Goal: Task Accomplishment & Management: Manage account settings

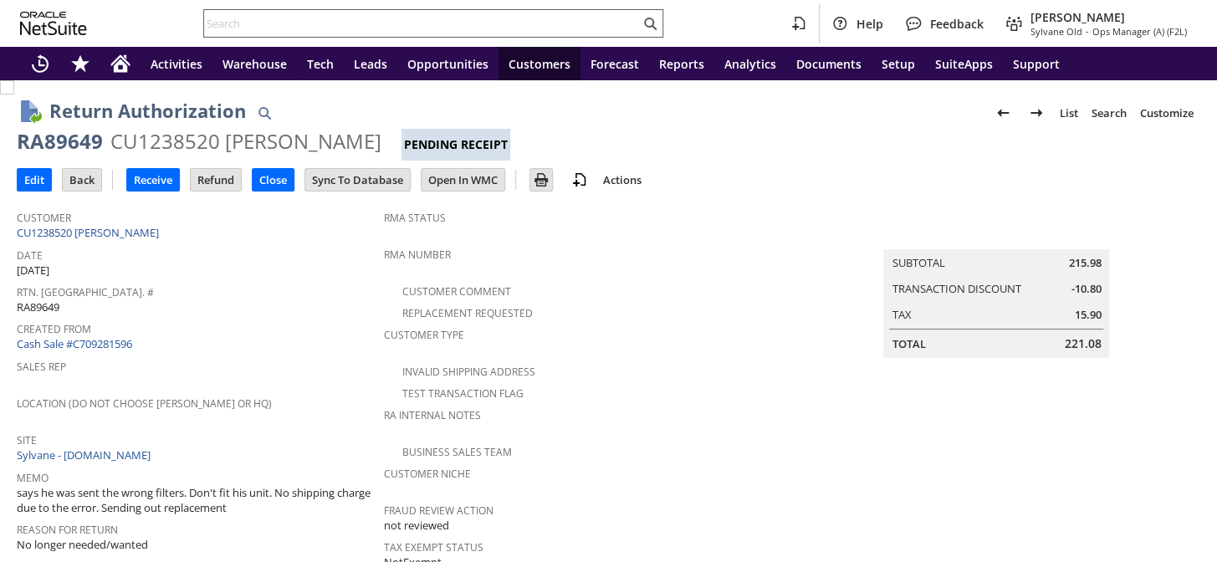
click at [301, 21] on input "text" at bounding box center [422, 23] width 436 height 20
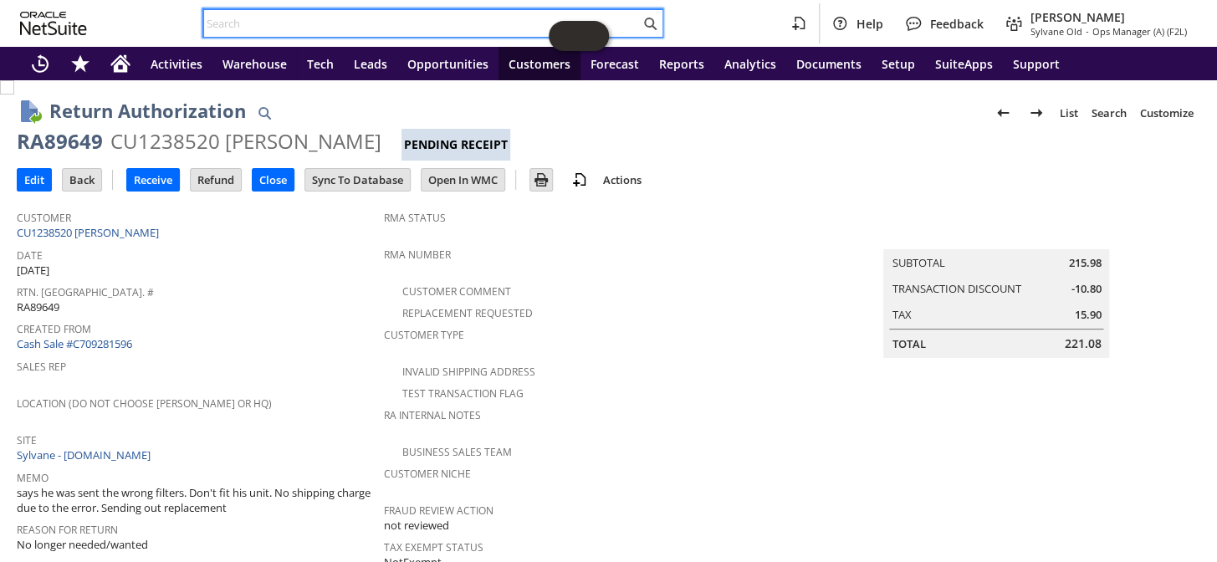
paste input "RA89349"
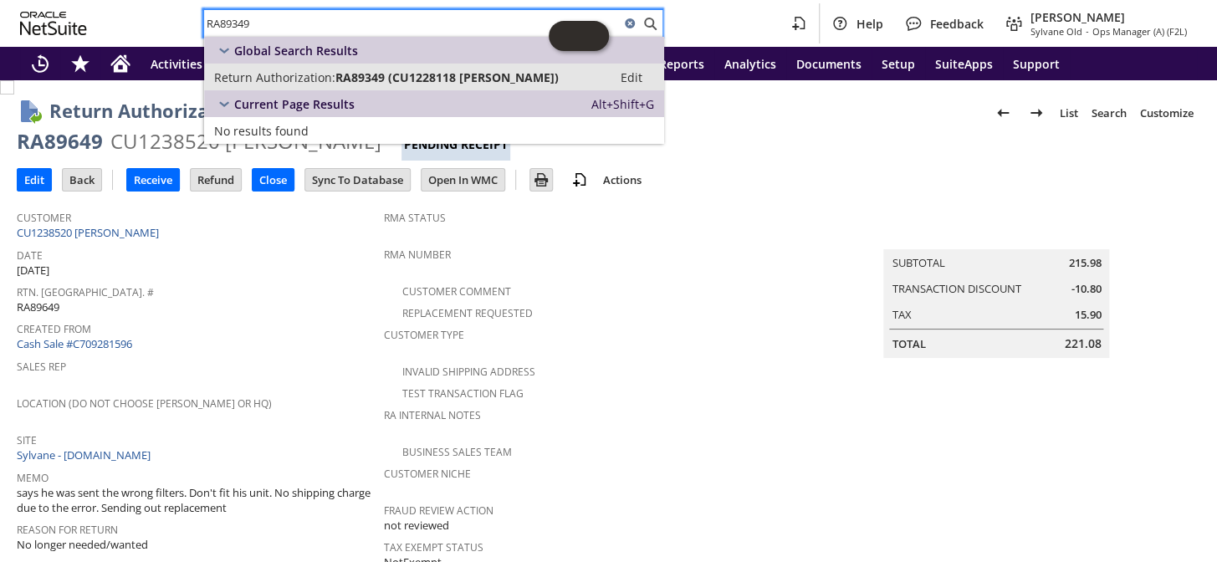
type input "RA89349"
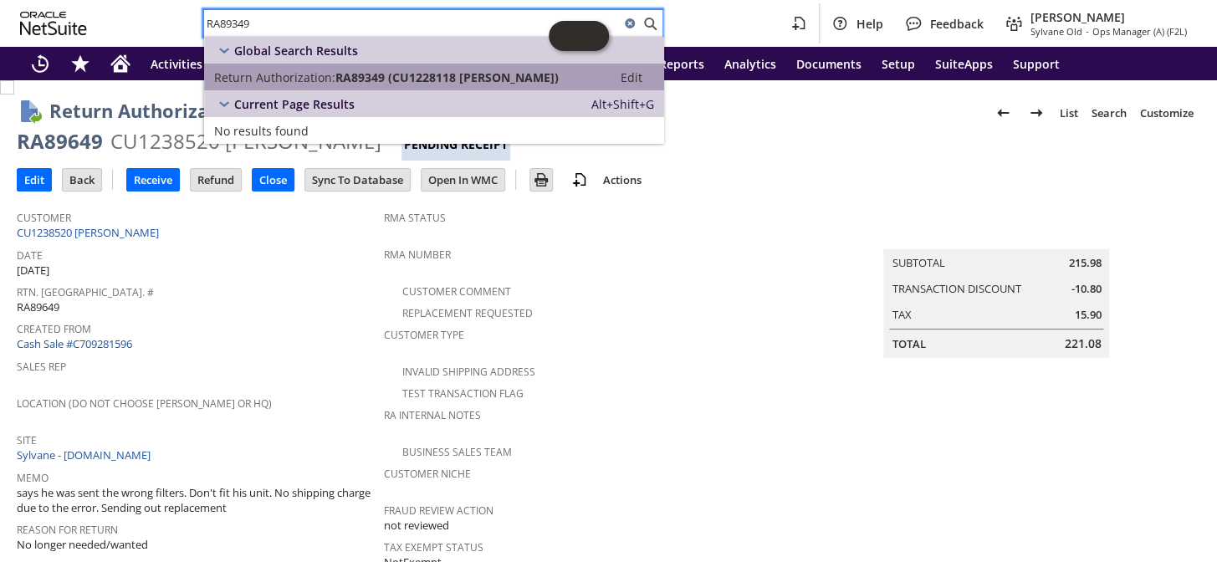
click at [402, 74] on span "RA89349 (CU1228118 Jameson L Riffle)" at bounding box center [447, 77] width 223 height 16
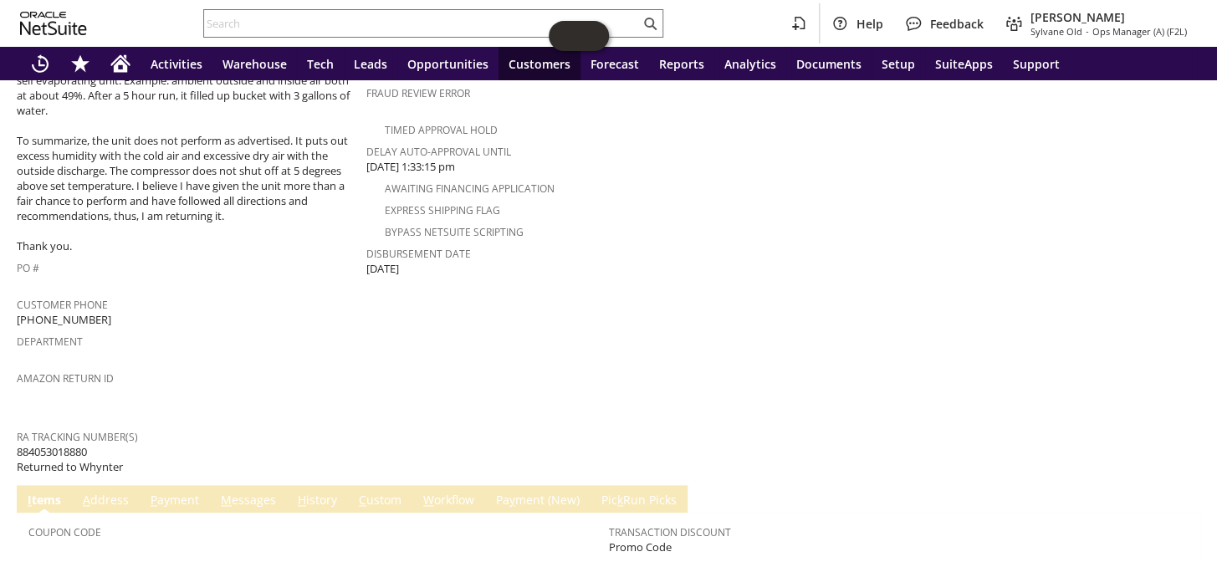
scroll to position [874, 0]
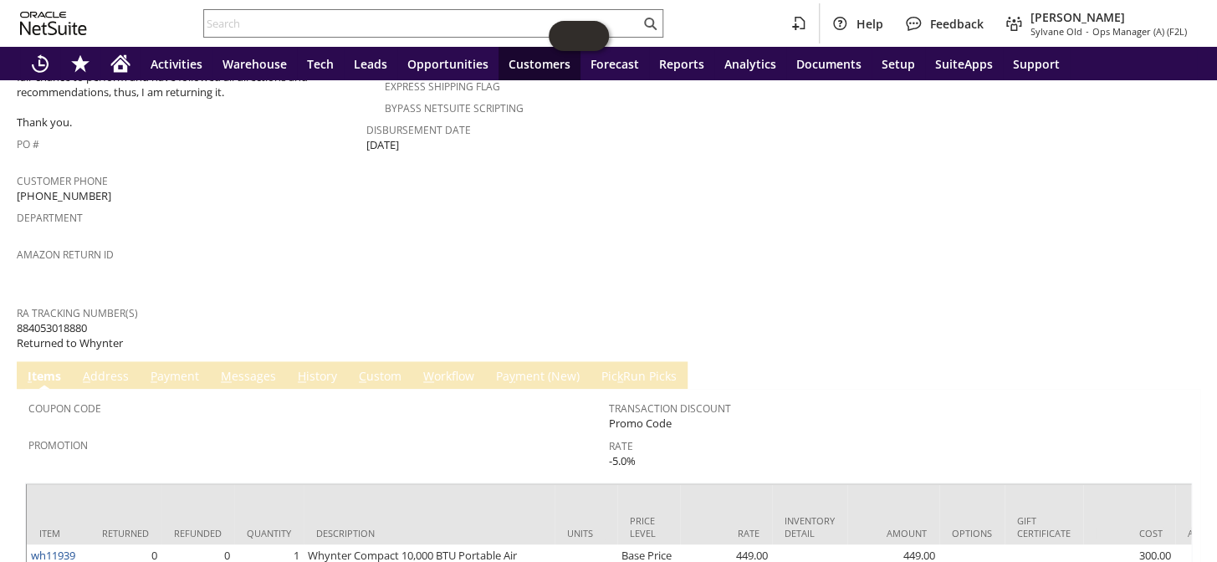
click at [182, 368] on link "P ayment" at bounding box center [174, 377] width 57 height 18
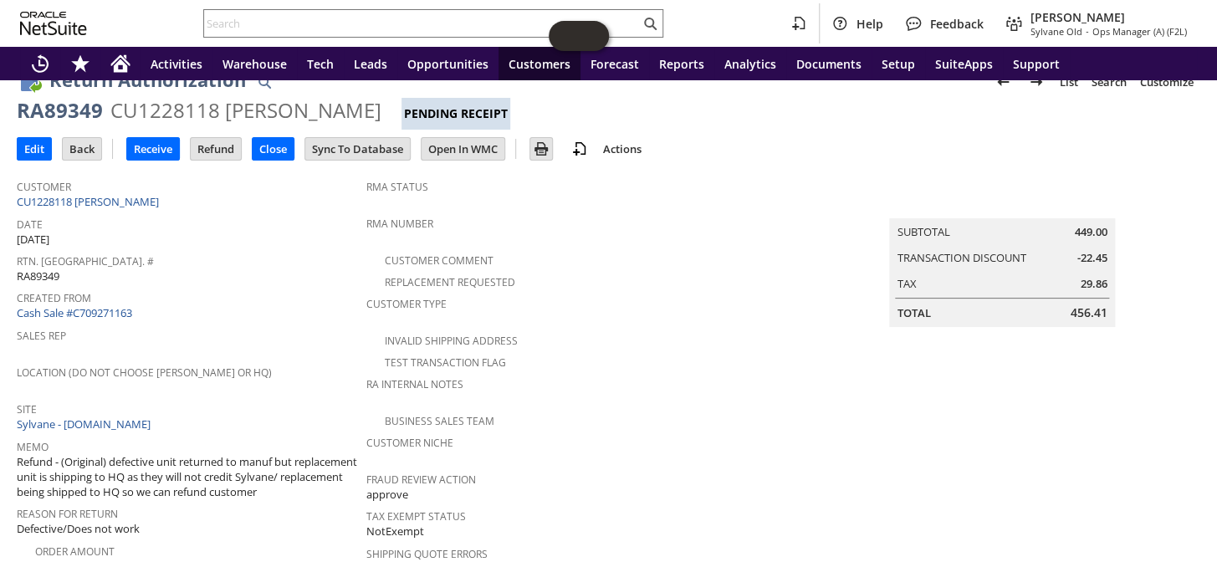
scroll to position [0, 0]
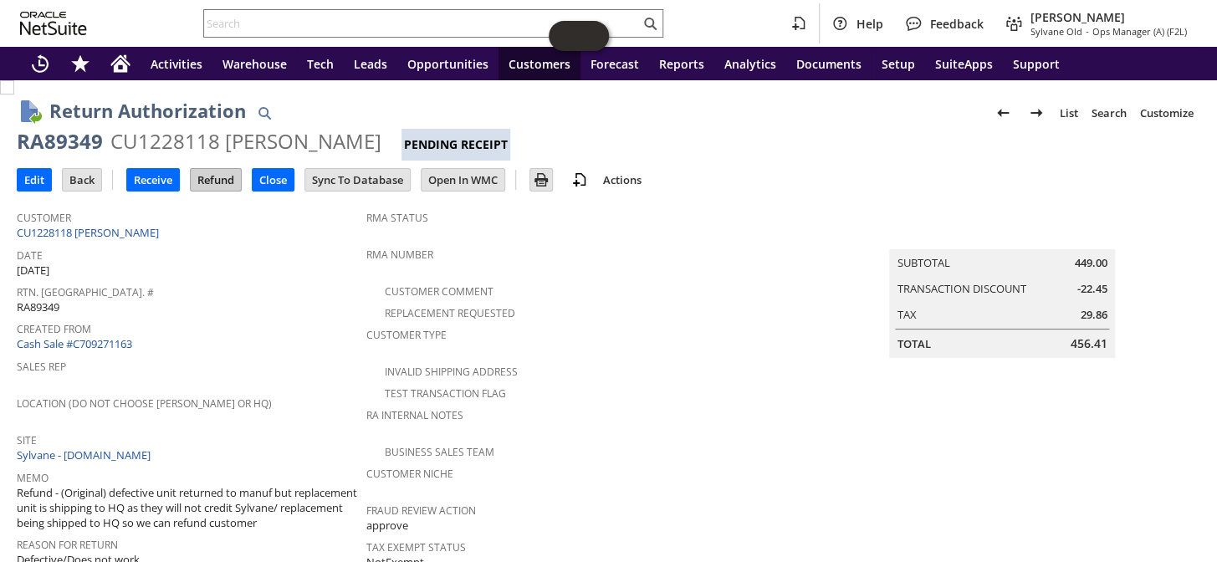
click at [226, 174] on input "Refund" at bounding box center [216, 180] width 50 height 22
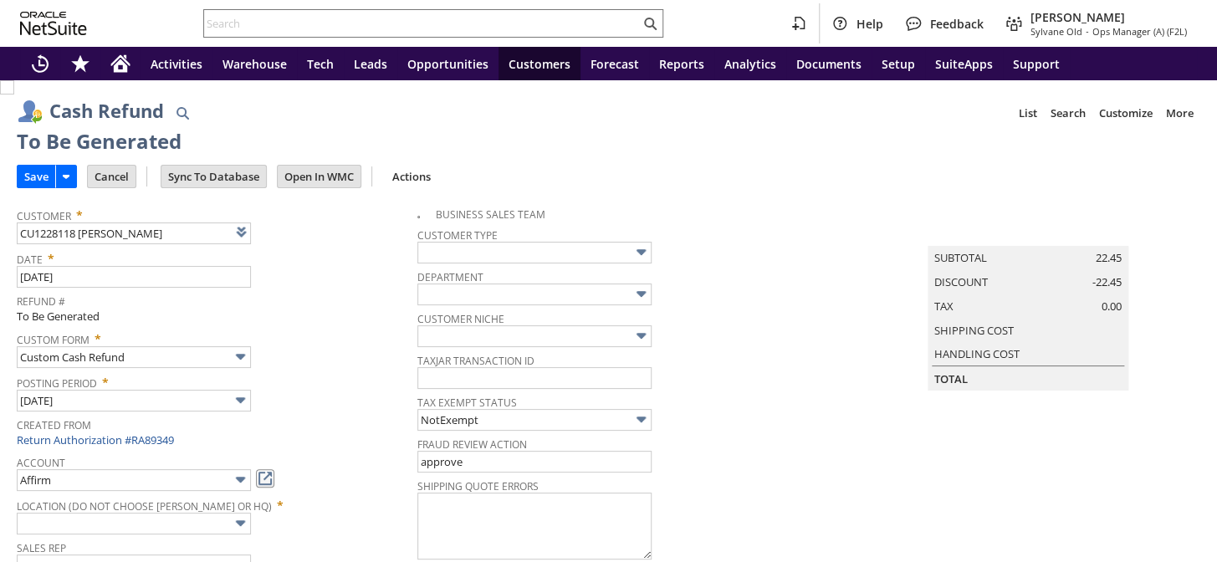
type input "Regions - Merchant 0414"
type input "Headquarters : Head... : Pending Testing"
type input "Add"
type input "Copy Previous"
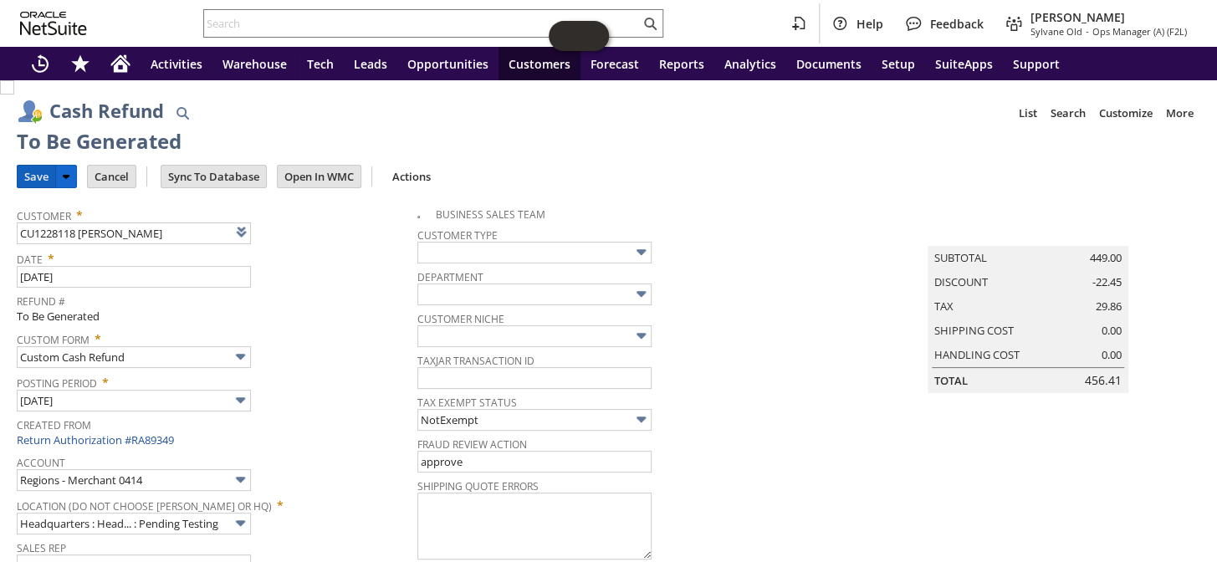
click at [30, 170] on input "Save" at bounding box center [37, 177] width 38 height 22
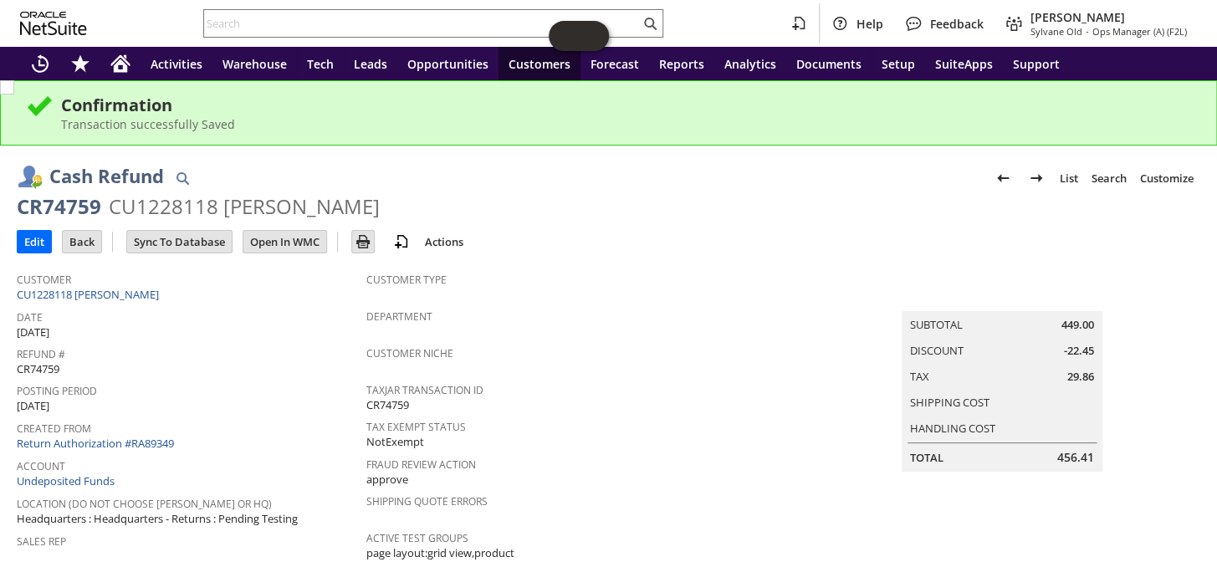
drag, startPoint x: 378, startPoint y: 210, endPoint x: 22, endPoint y: 211, distance: 356.4
click at [22, 211] on div "CR74759 CU1228118 [PERSON_NAME]" at bounding box center [609, 207] width 1184 height 29
copy div "CR74759 CU1228118 Jameson L Riffle"
drag, startPoint x: 484, startPoint y: 167, endPoint x: 569, endPoint y: 74, distance: 125.6
click at [484, 167] on div "Cash Refund List Search Customize Customize Form New Body Field New Column Fiel…" at bounding box center [624, 177] width 1151 height 31
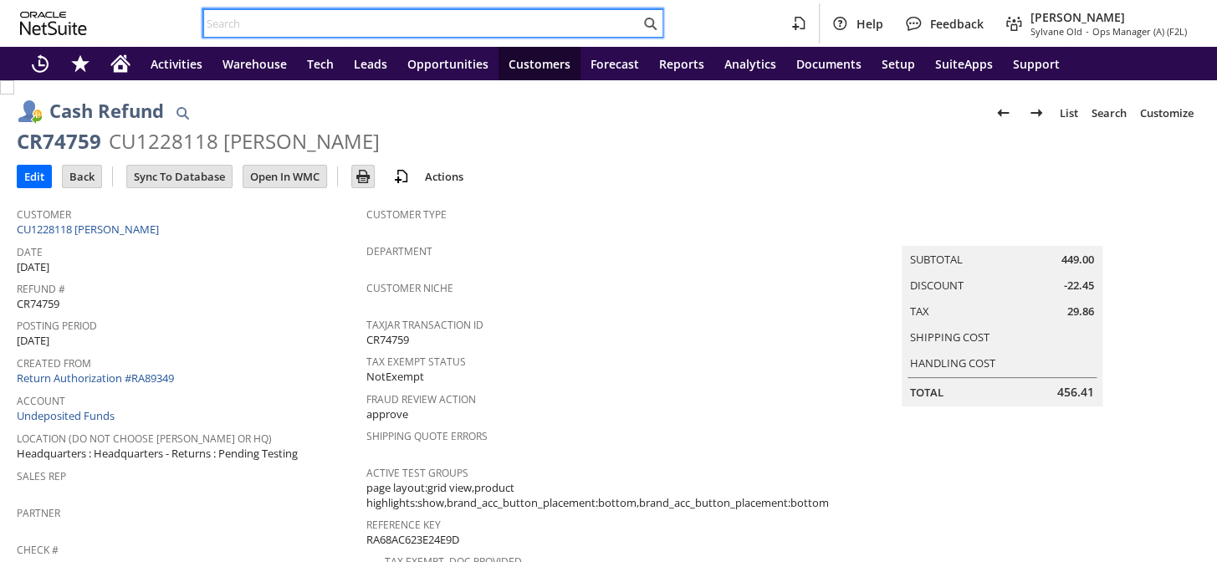
drag, startPoint x: 0, startPoint y: 0, endPoint x: 299, endPoint y: 23, distance: 299.6
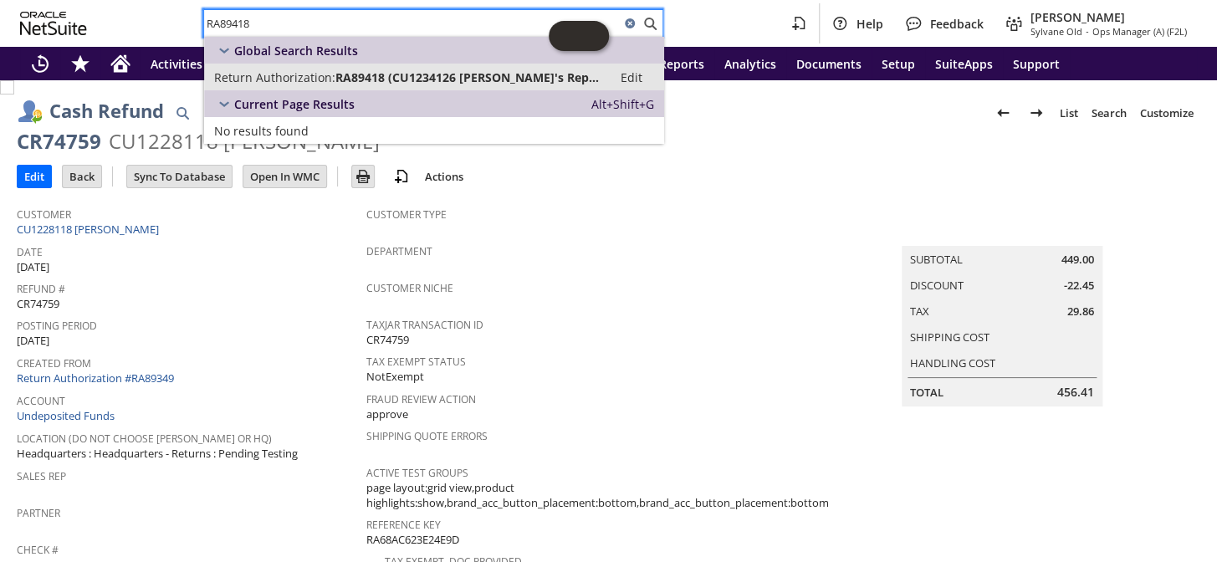
type input "RA89418"
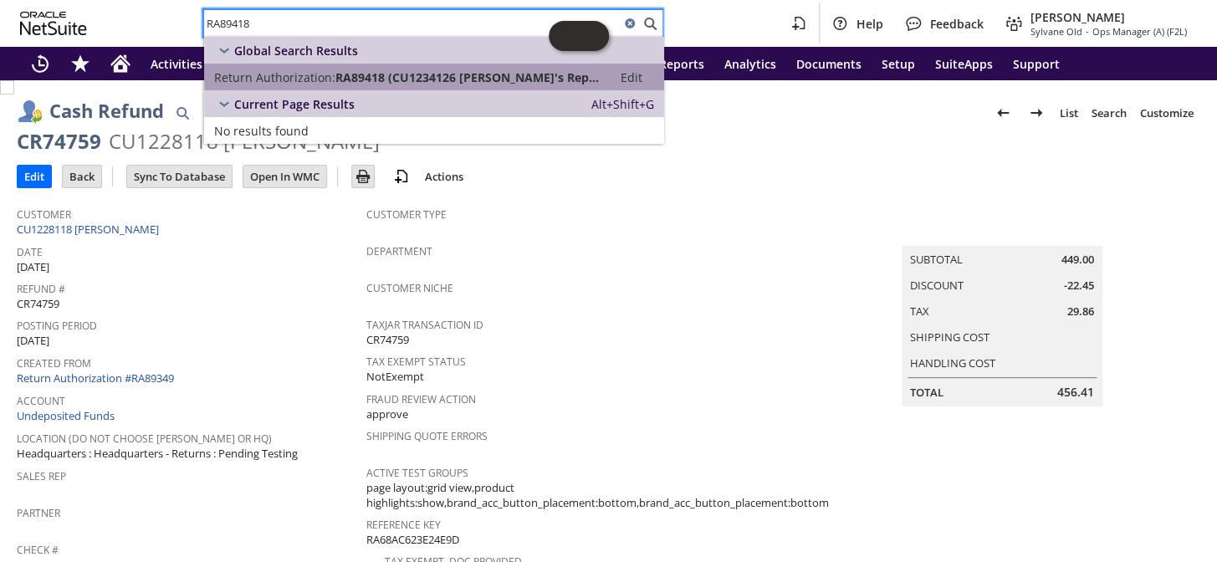
click at [342, 81] on span "RA89418 (CU1234126 Jerry's Repair Service)" at bounding box center [469, 77] width 267 height 16
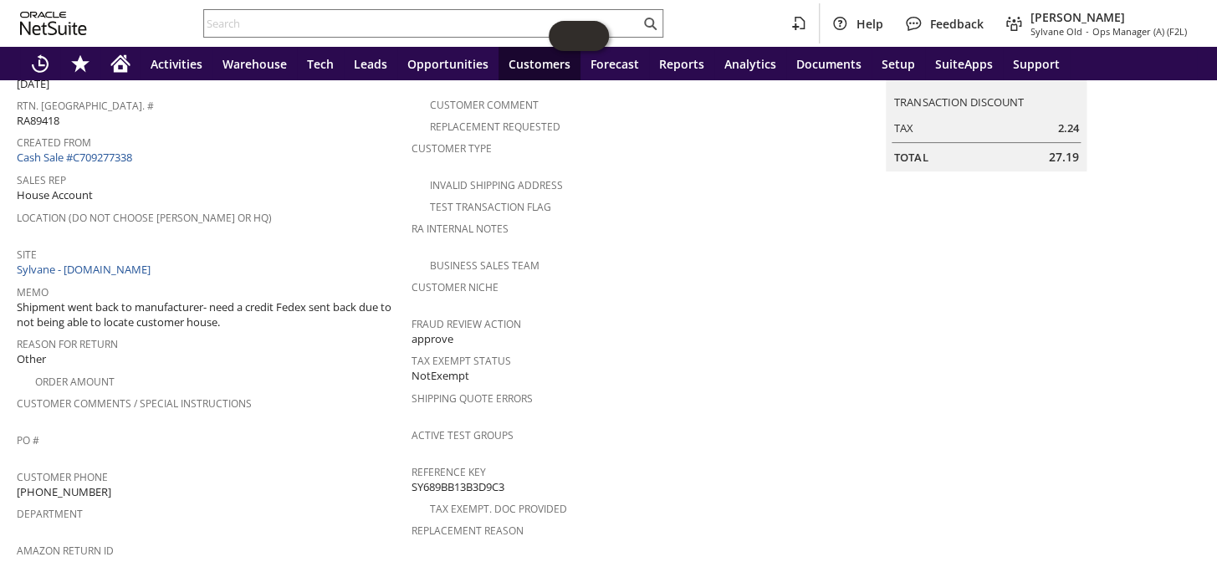
scroll to position [182, 0]
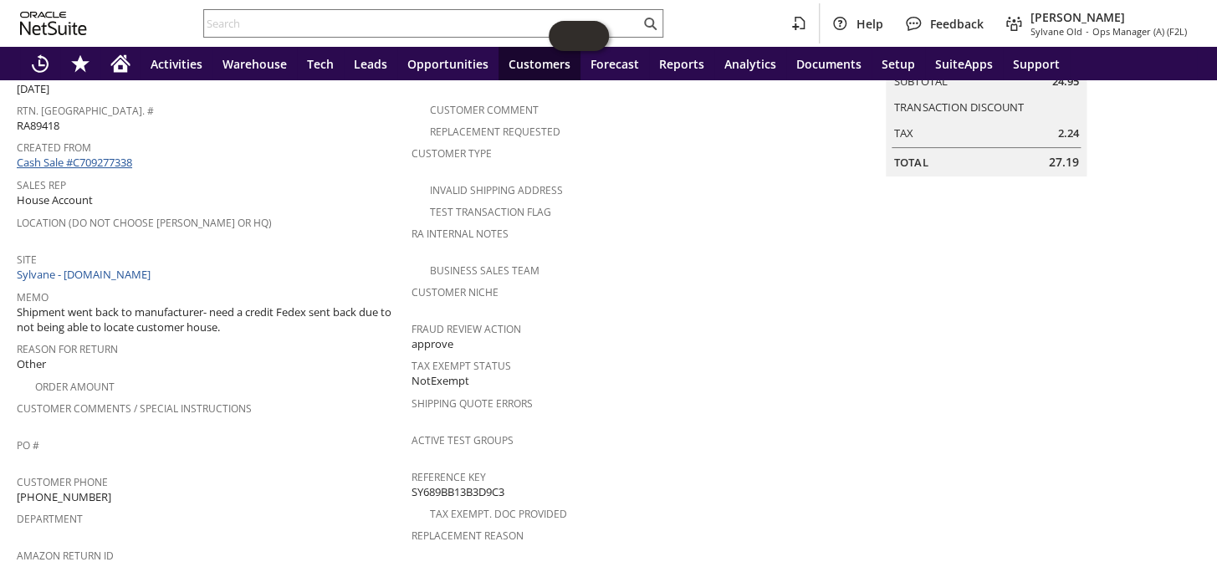
click at [96, 155] on link "Cash Sale #C709277338" at bounding box center [74, 162] width 115 height 15
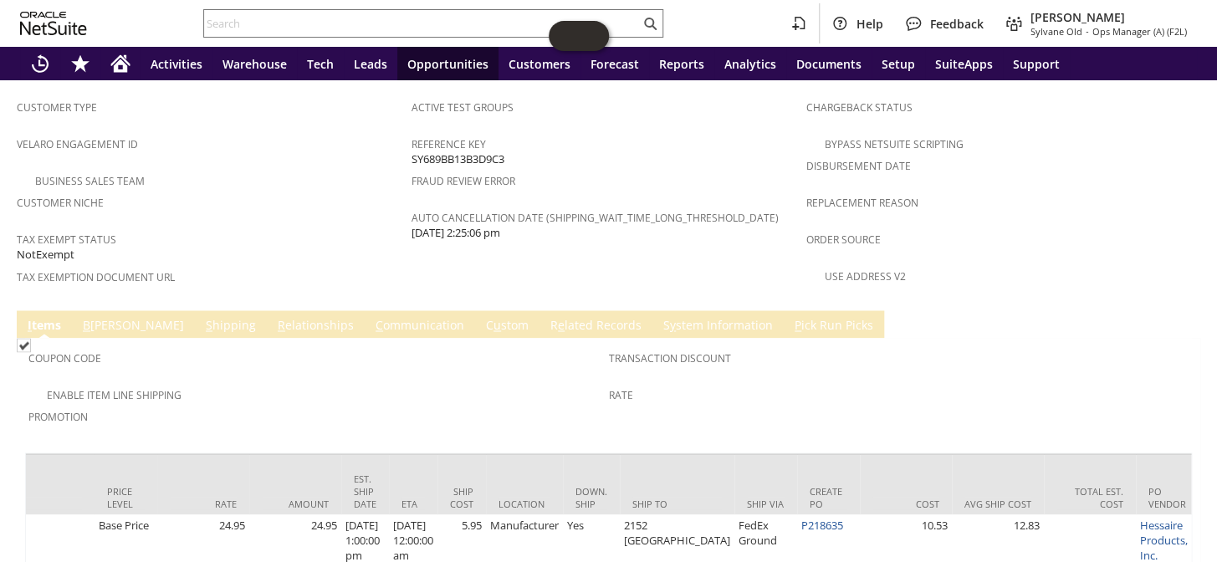
scroll to position [0, 979]
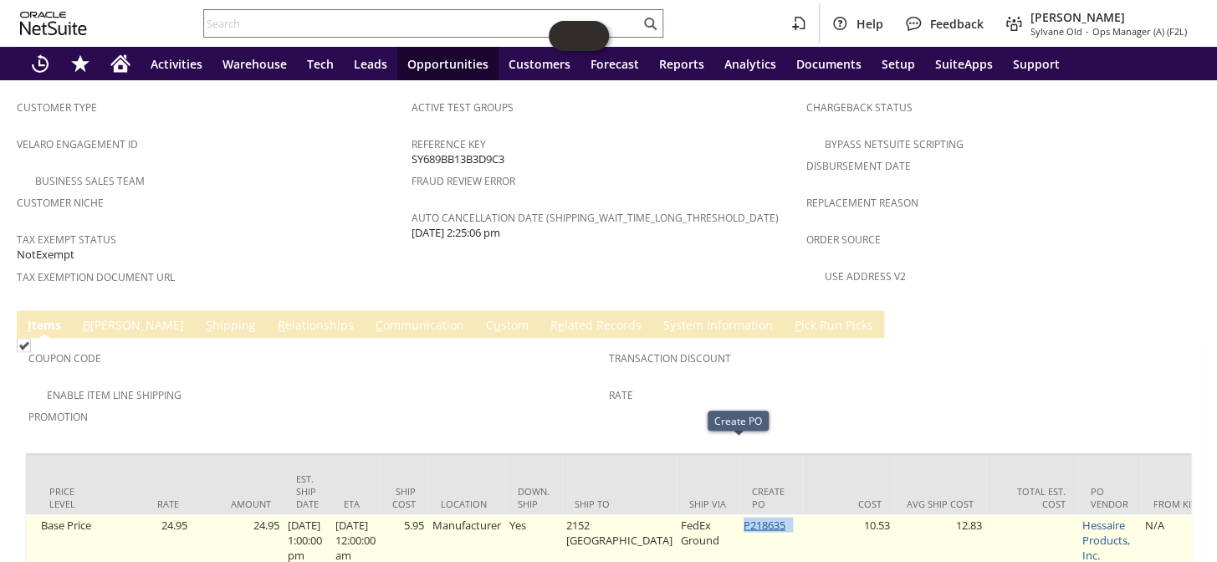
drag, startPoint x: 762, startPoint y: 448, endPoint x: 711, endPoint y: 455, distance: 51.5
click at [740, 515] on td "P218635" at bounding box center [771, 540] width 63 height 50
copy td "P218635"
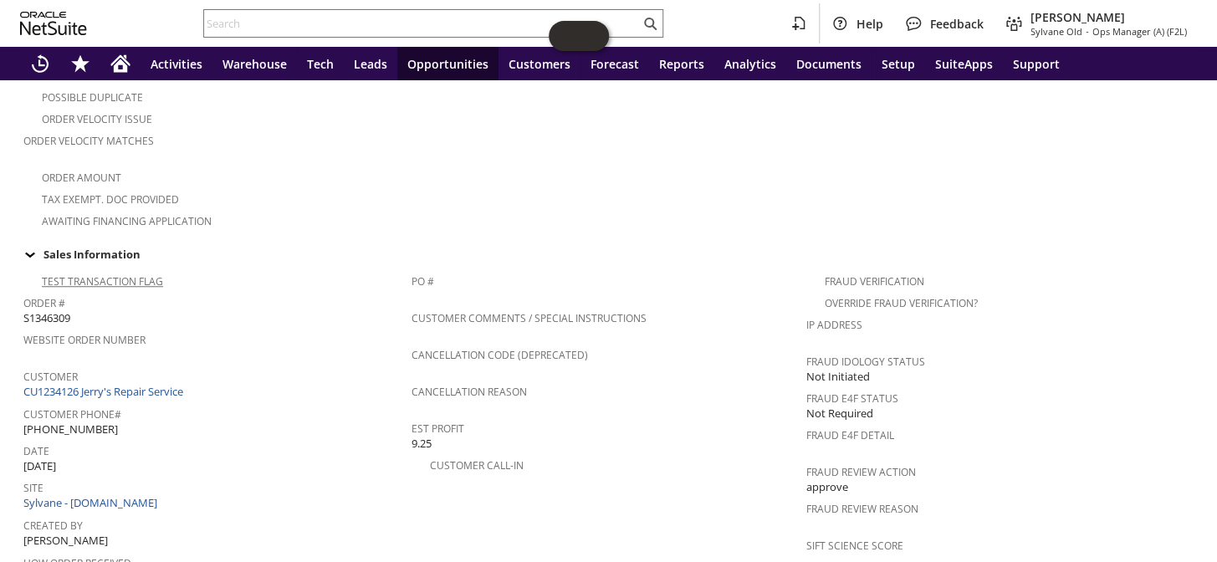
scroll to position [479, 0]
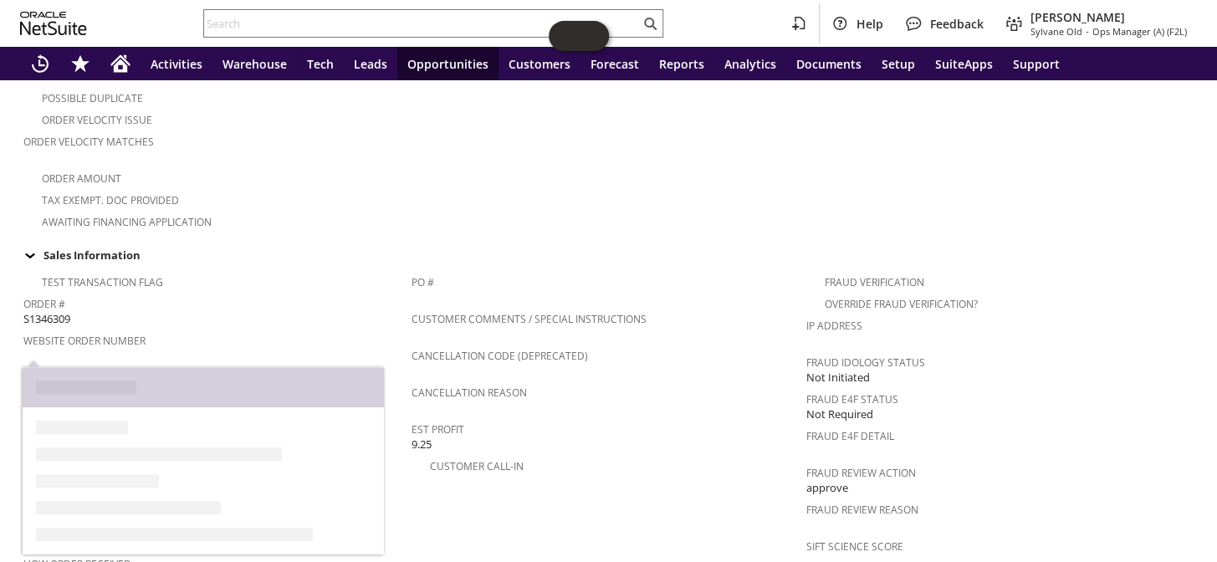
click at [130, 385] on link "CU1234126 Jerry's Repair Service" at bounding box center [105, 392] width 164 height 15
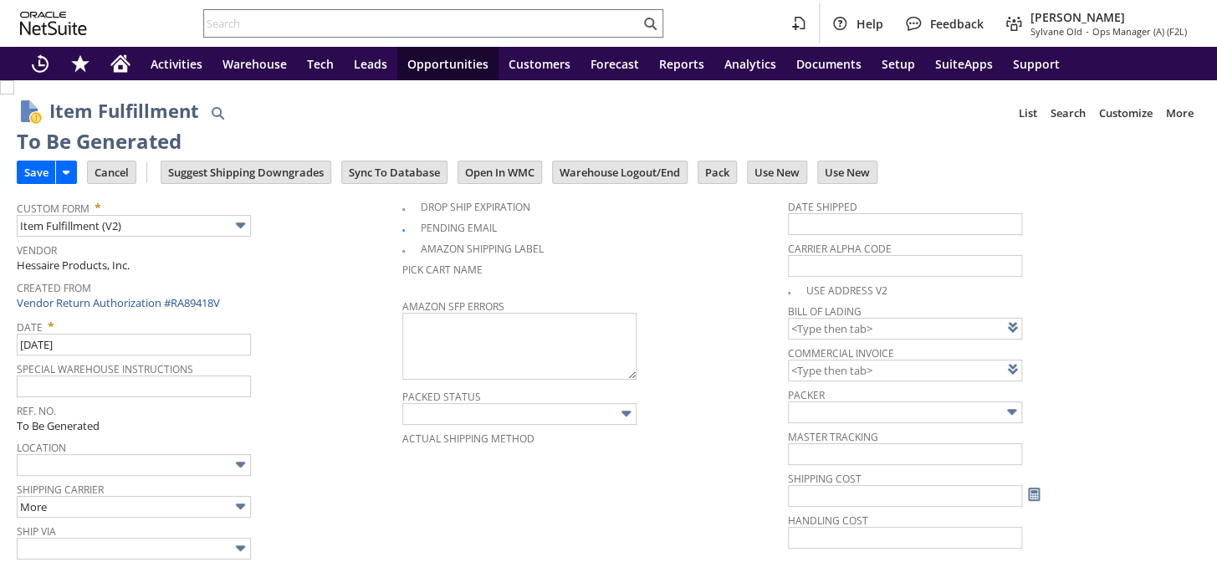
type input "0.00"
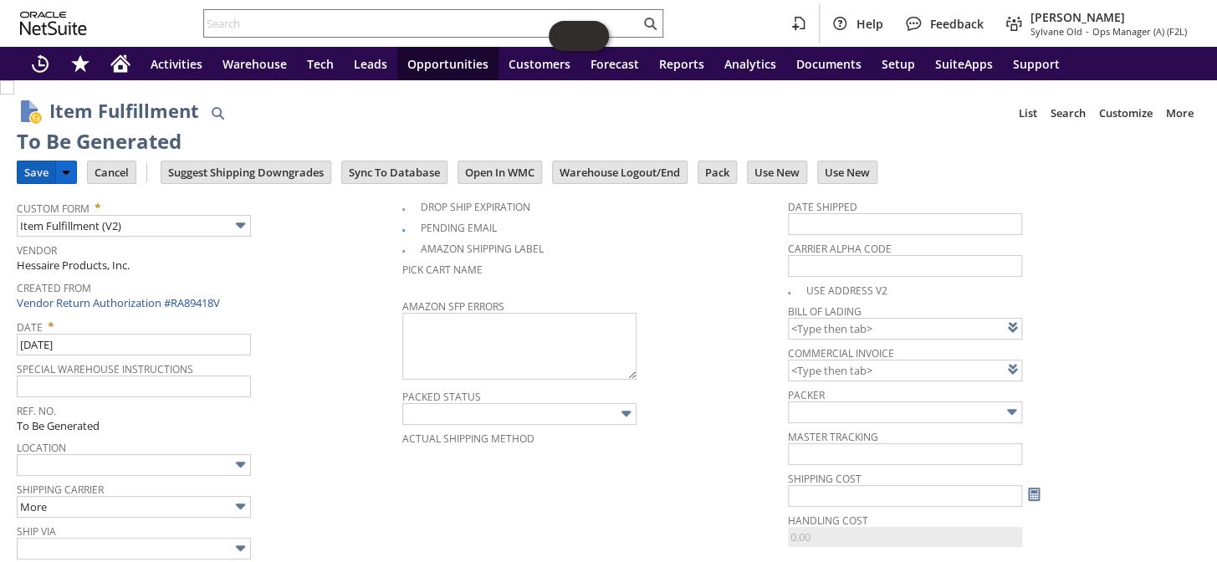
click at [24, 164] on input "Save" at bounding box center [37, 172] width 38 height 22
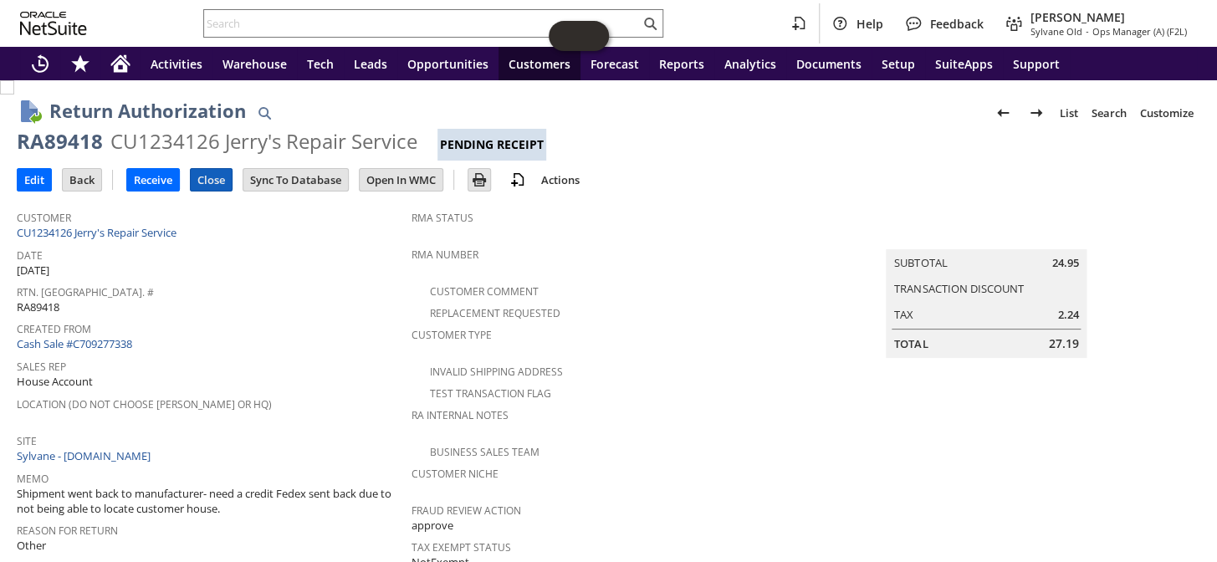
click at [216, 177] on input "Close" at bounding box center [211, 180] width 41 height 22
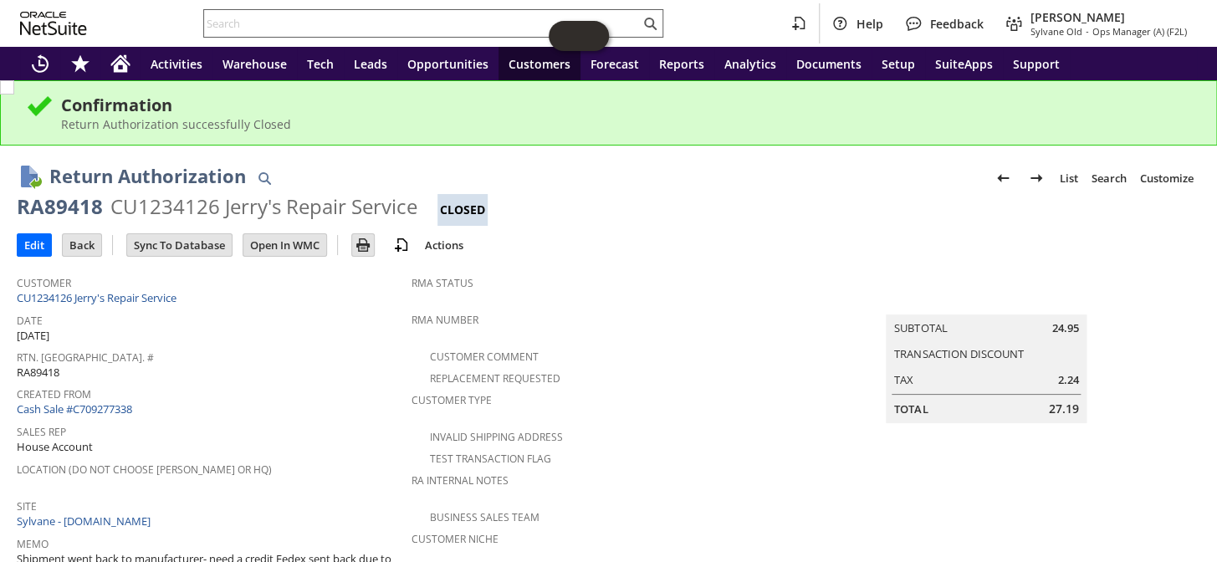
click at [367, 18] on input "text" at bounding box center [422, 23] width 436 height 20
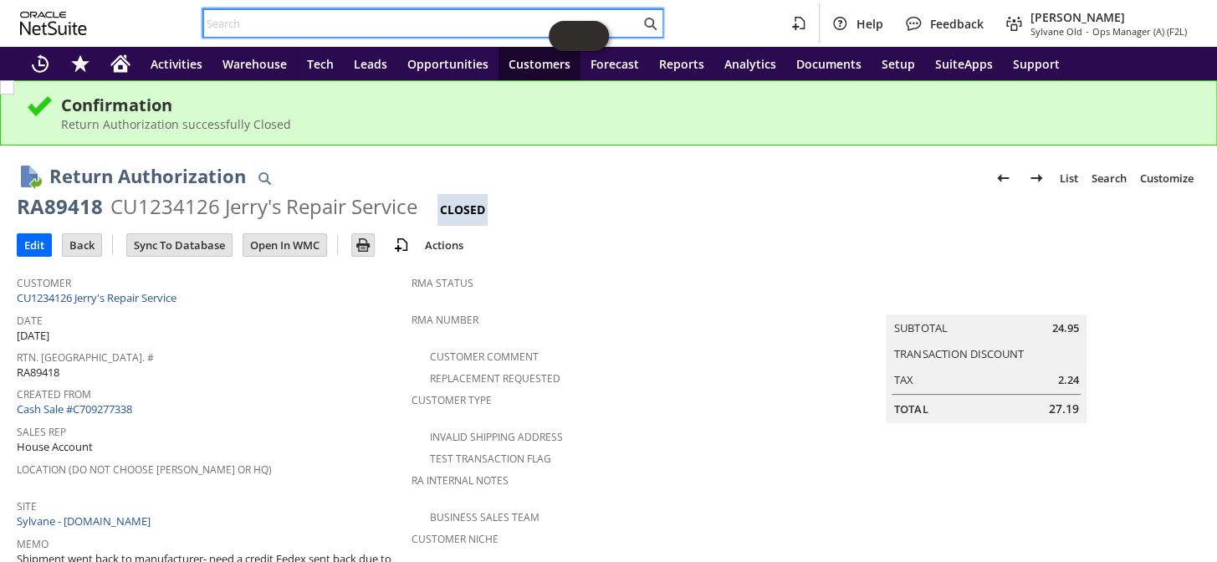
paste input "RA89418V"
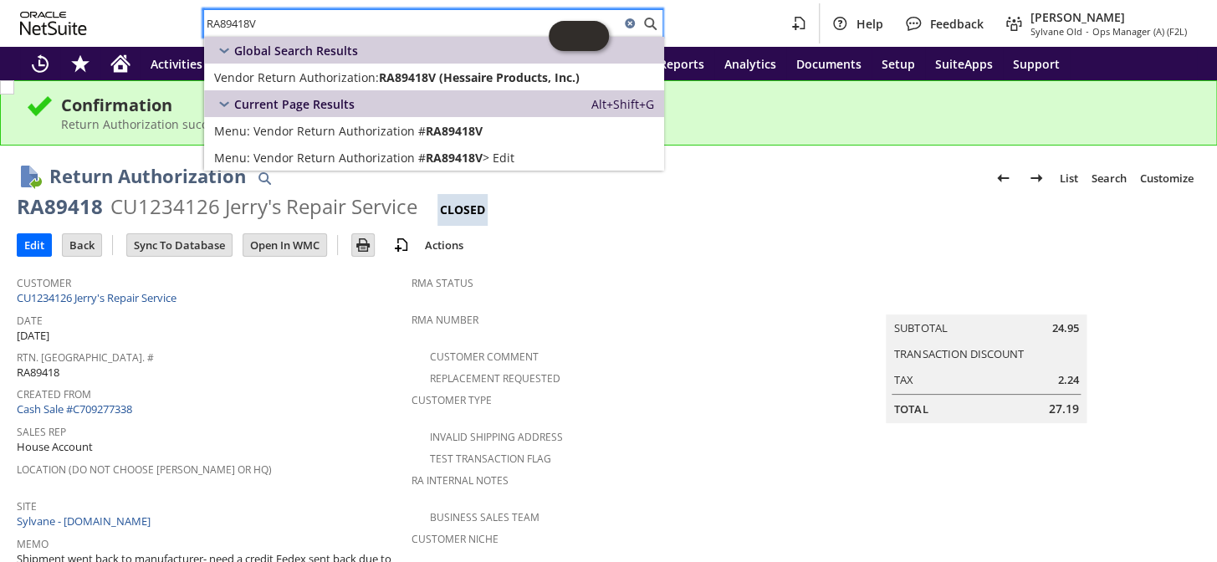
drag, startPoint x: 277, startPoint y: 17, endPoint x: 160, endPoint y: 6, distance: 117.6
click at [160, 6] on div "RA89418V Help Feedback Coby Miller Sylvane Old - Ops Manager (A) (F2L)" at bounding box center [608, 23] width 1217 height 47
paste input "7956"
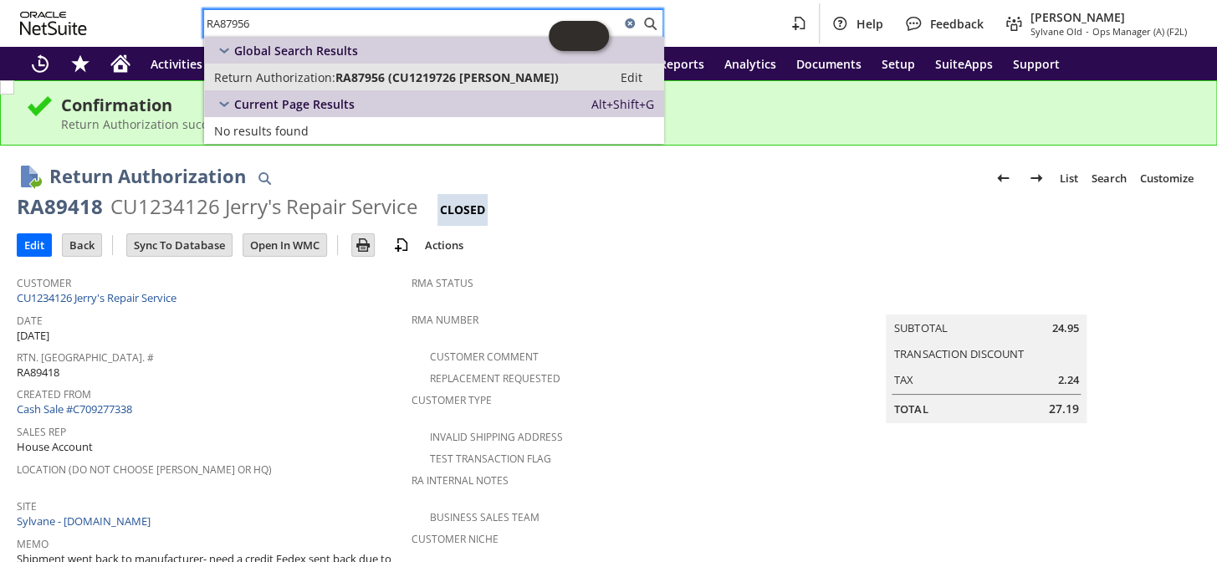
type input "RA87956"
click at [297, 79] on span "Return Authorization:" at bounding box center [274, 77] width 121 height 16
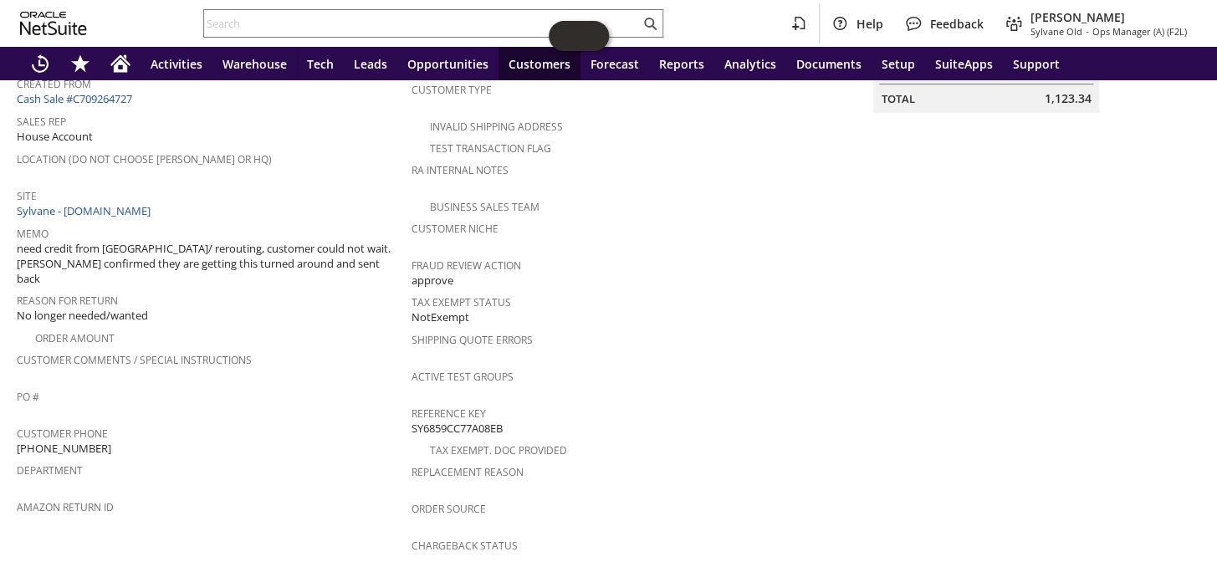
scroll to position [187, 0]
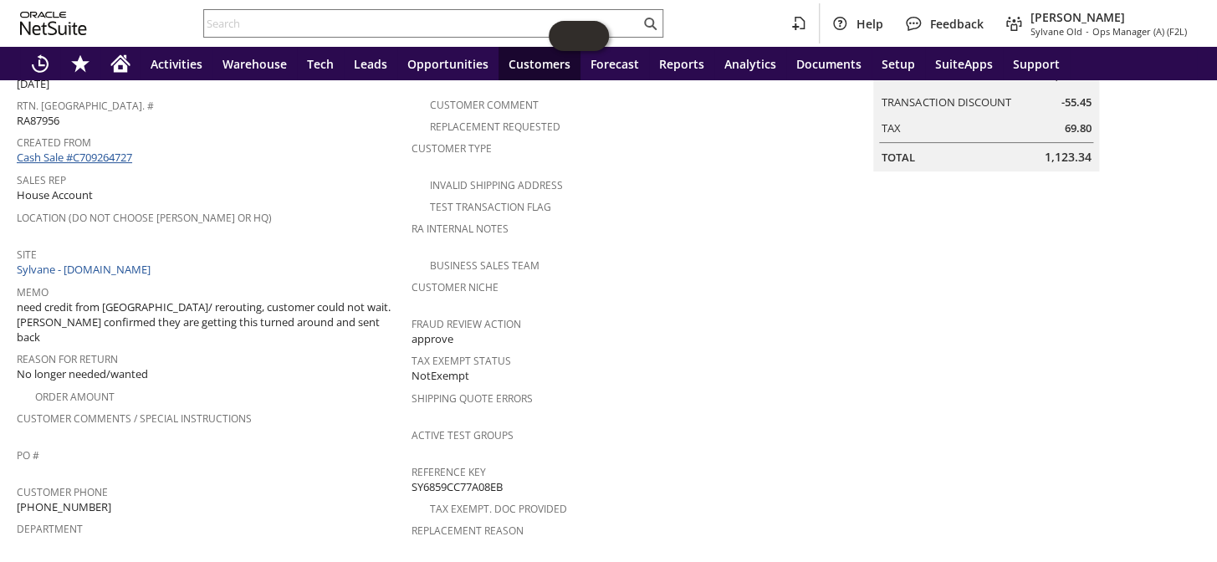
click at [115, 153] on link "Cash Sale #C709264727" at bounding box center [74, 157] width 115 height 15
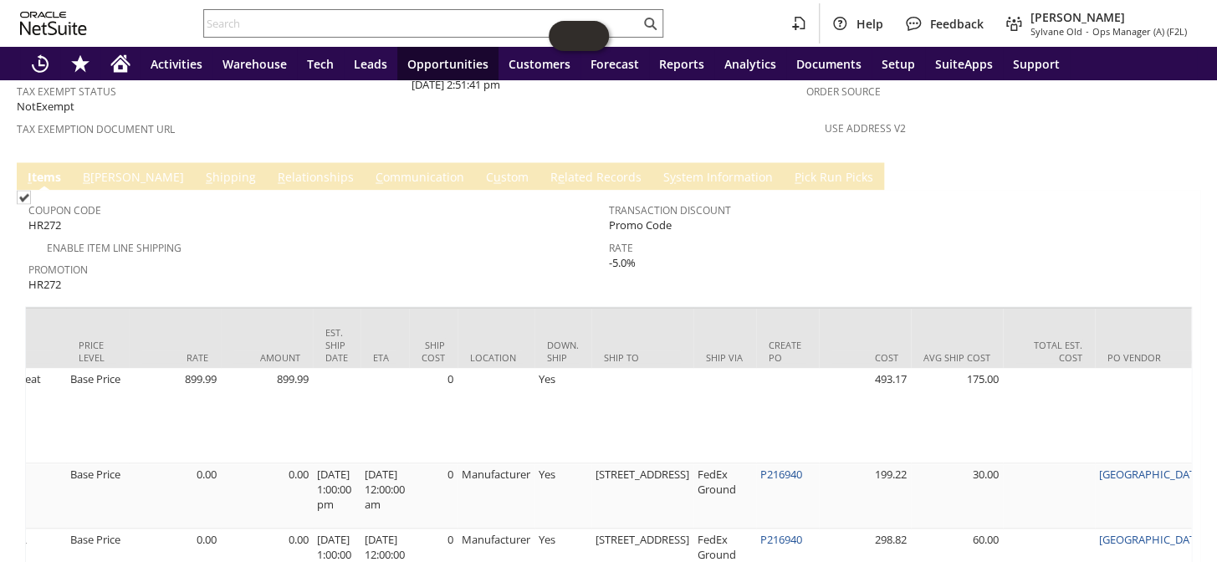
scroll to position [1382, 0]
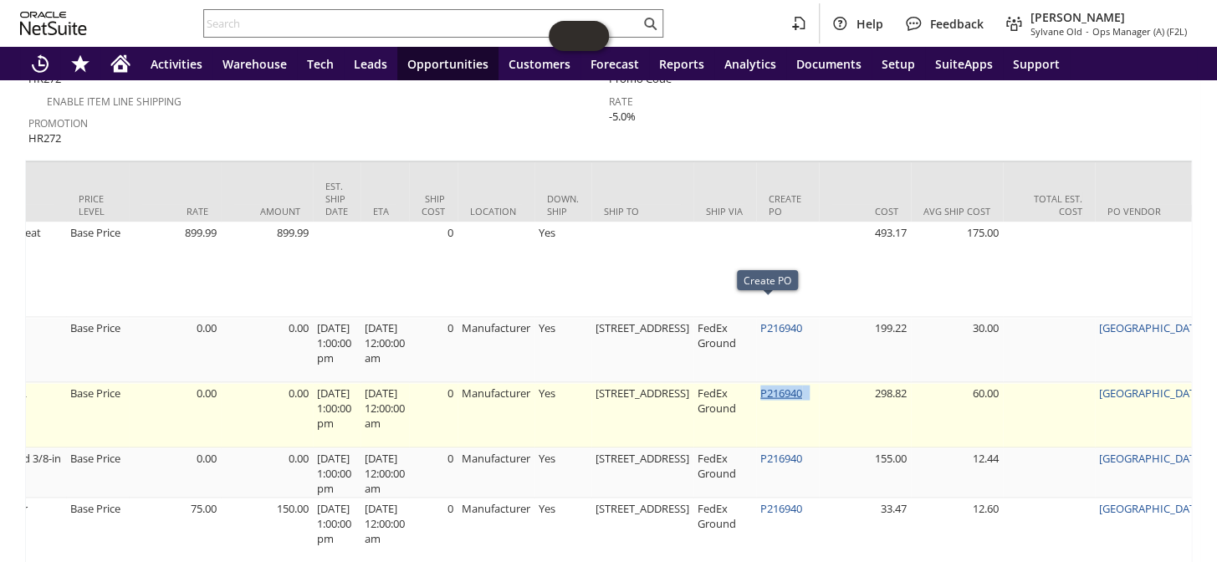
drag, startPoint x: 797, startPoint y: 306, endPoint x: 742, endPoint y: 310, distance: 54.5
click at [756, 382] on td "P216940" at bounding box center [787, 414] width 63 height 65
click at [761, 385] on link "P216940" at bounding box center [782, 392] width 42 height 15
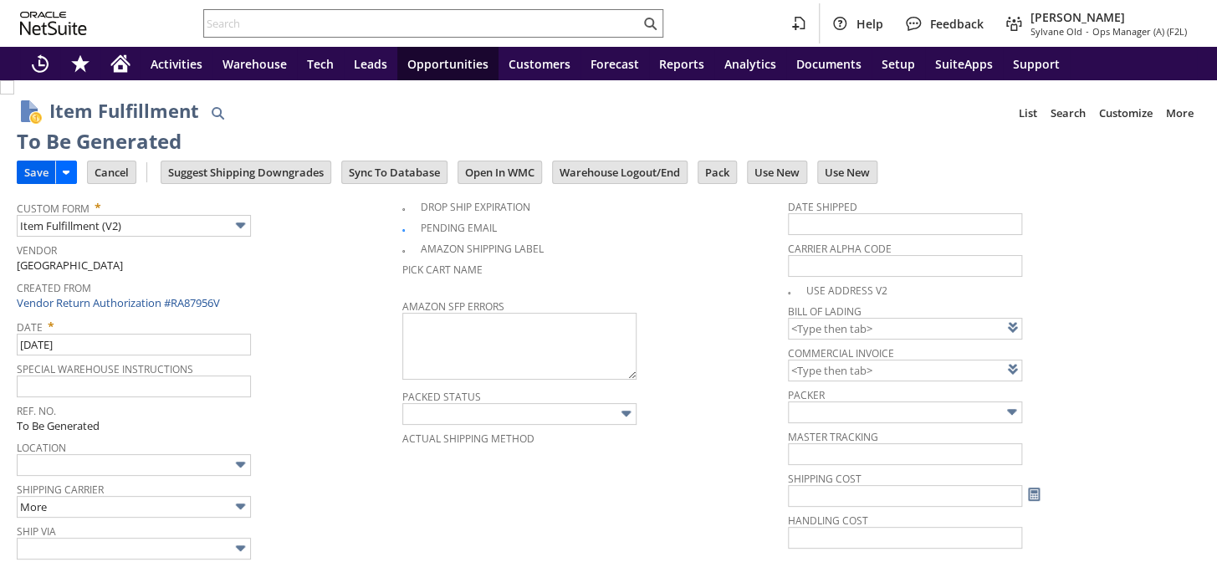
type input "0.00"
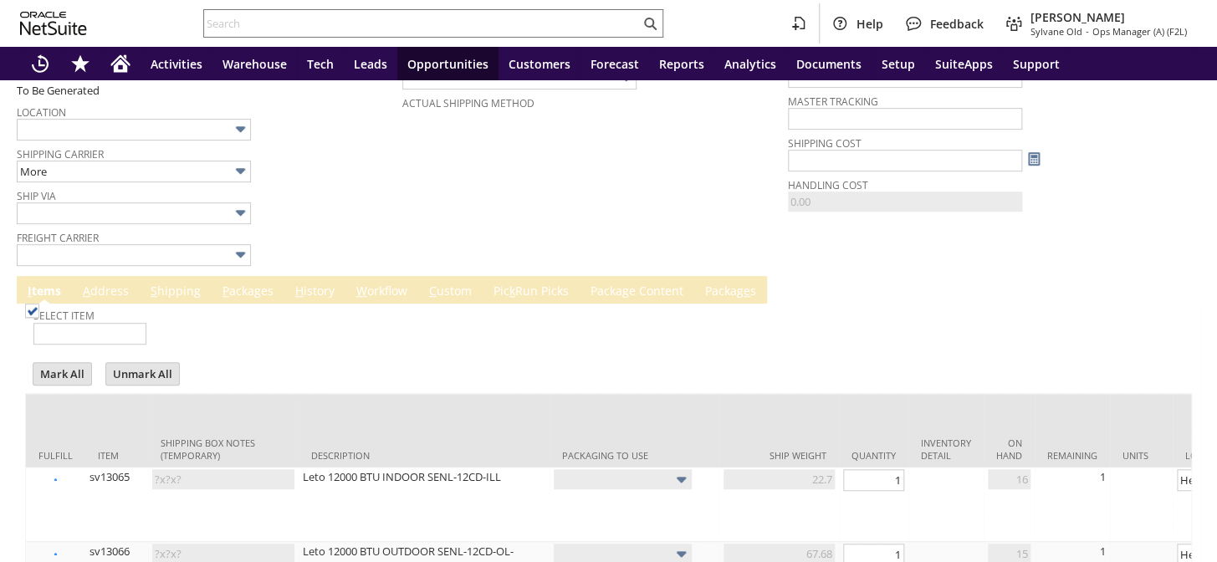
click at [30, 184] on span "Ship Via" at bounding box center [205, 193] width 377 height 18
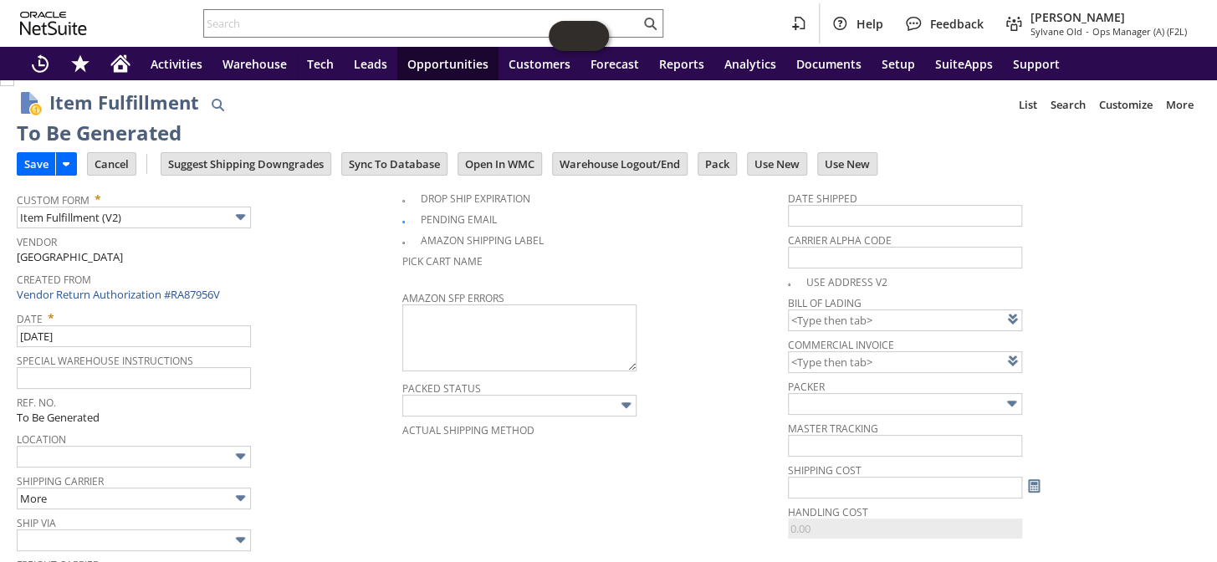
scroll to position [0, 0]
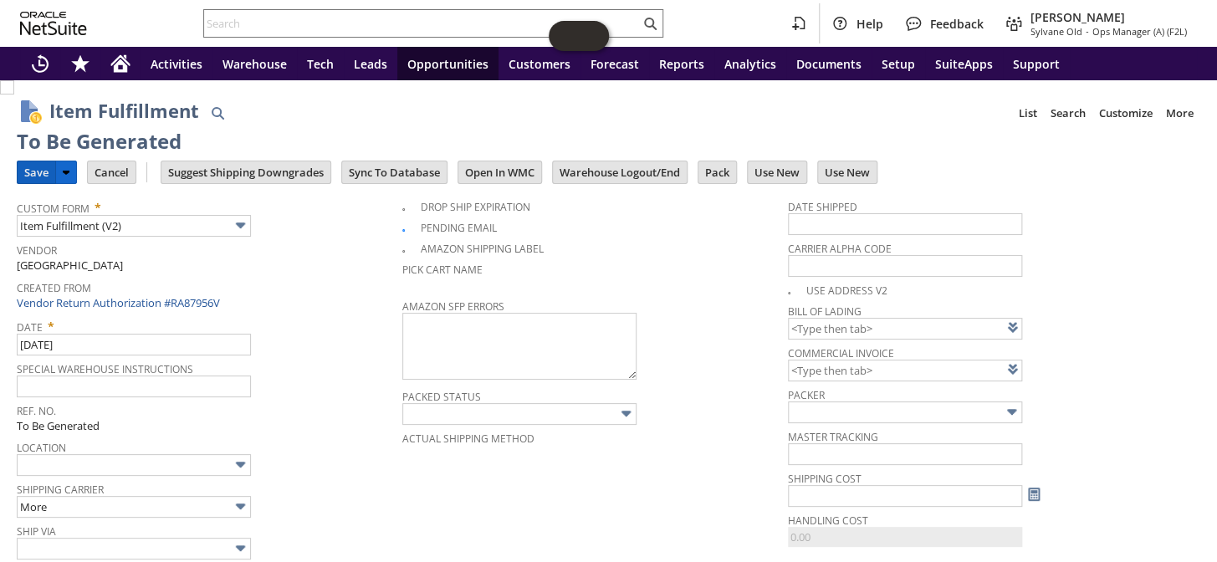
click at [36, 168] on input "Save" at bounding box center [37, 172] width 38 height 22
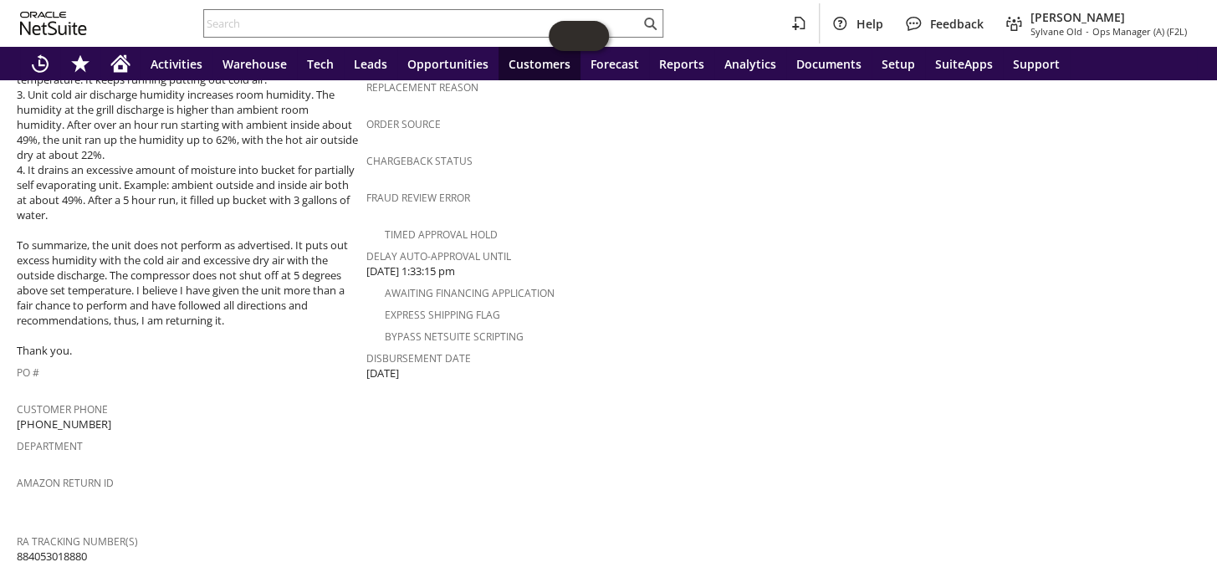
scroll to position [874, 0]
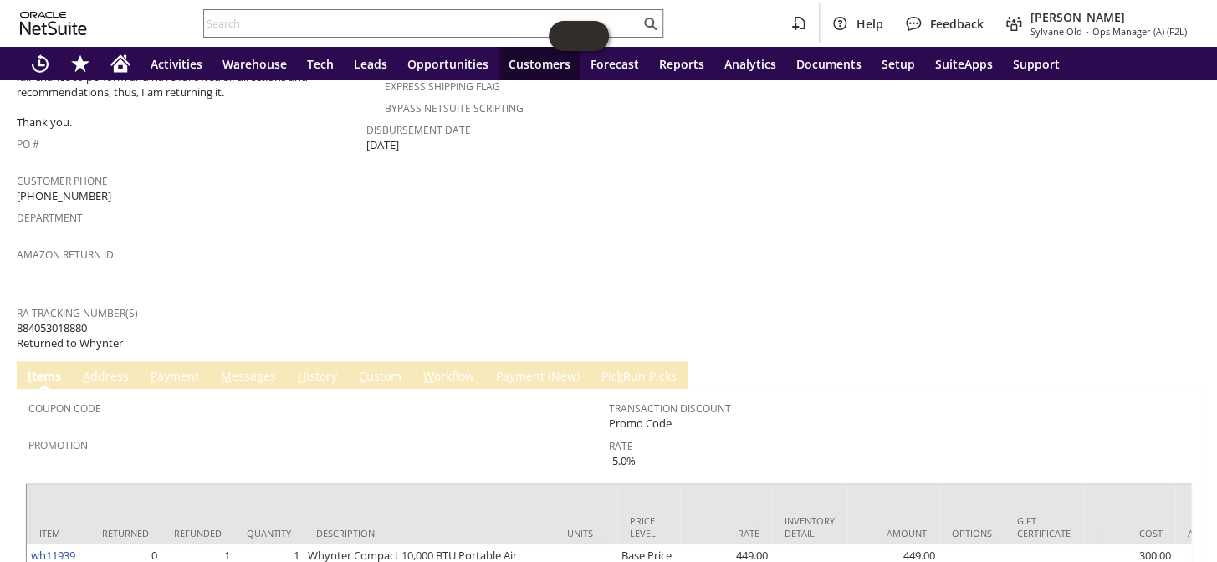
click at [238, 368] on link "M essages" at bounding box center [249, 377] width 64 height 18
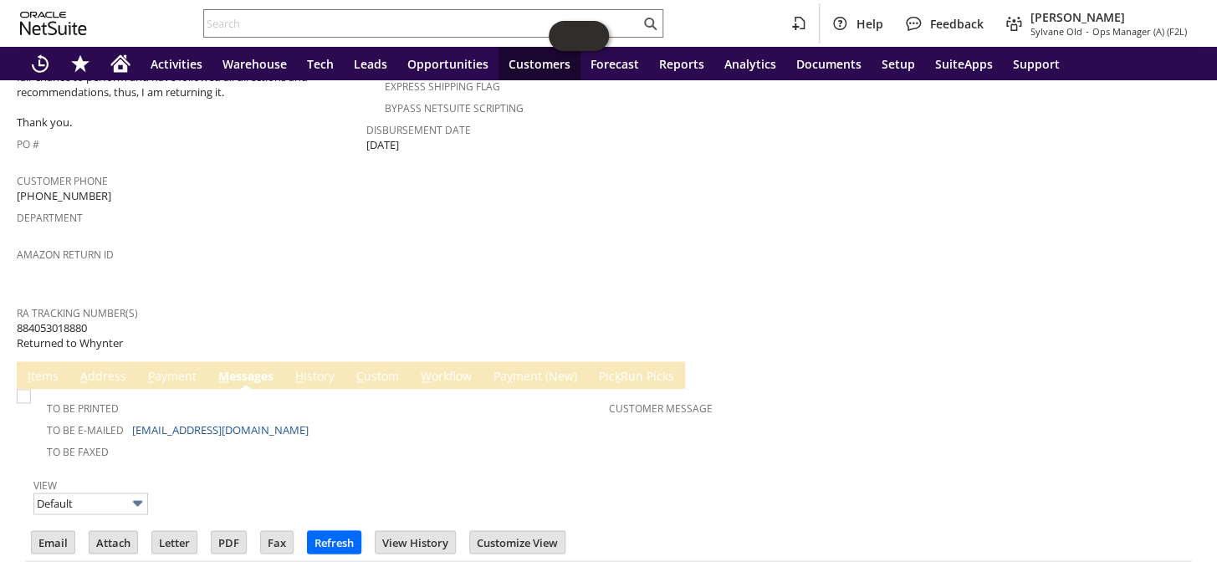
scroll to position [920, 0]
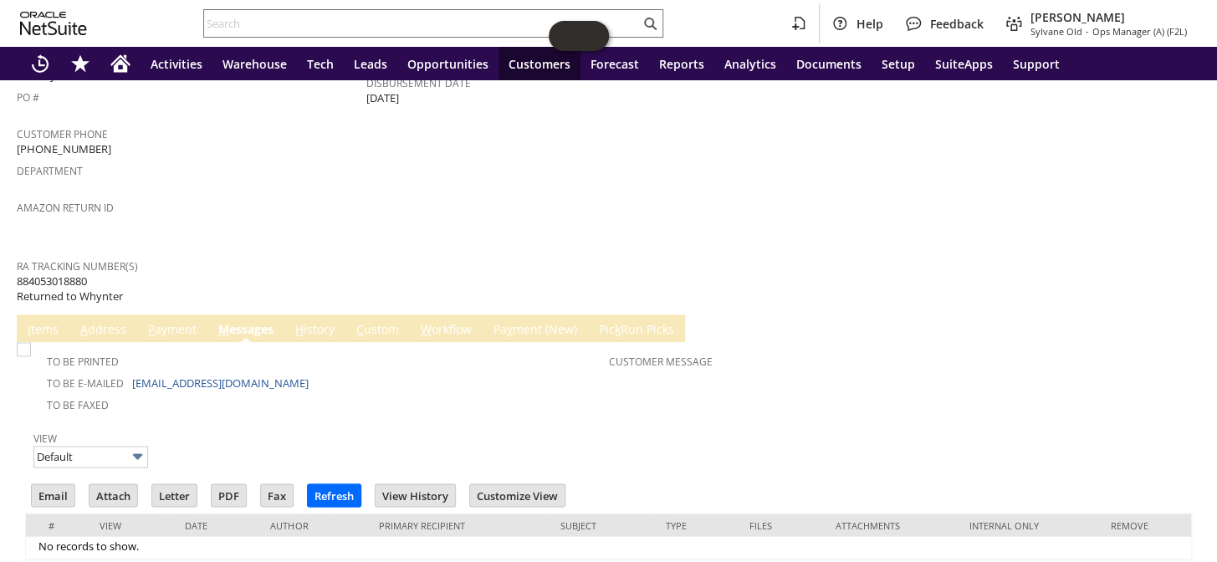
click at [43, 321] on link "I tems" at bounding box center [42, 330] width 39 height 18
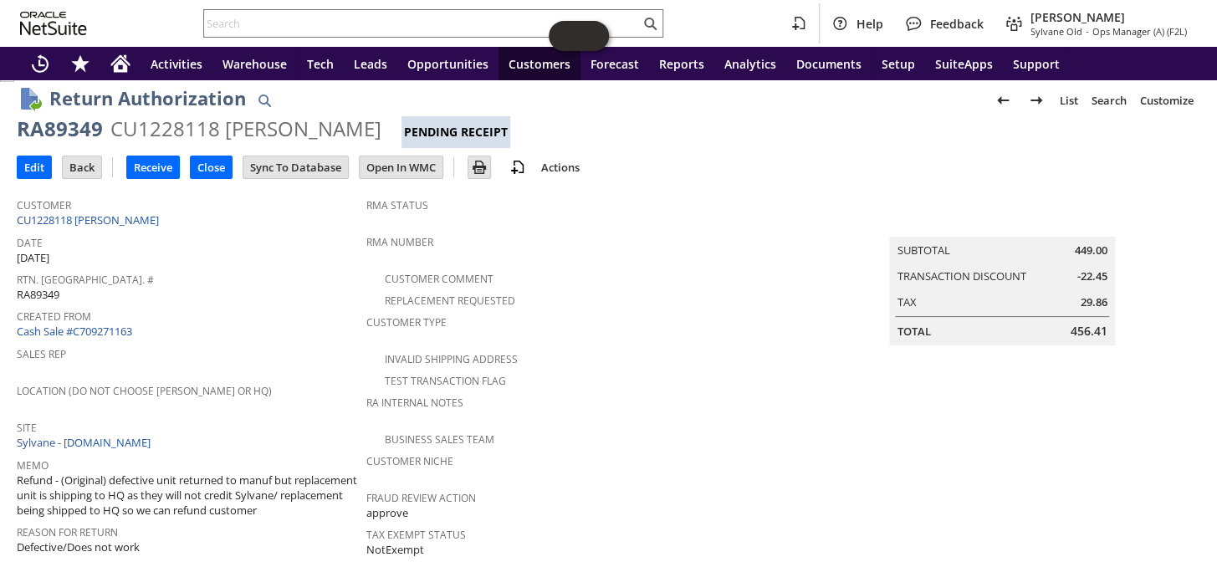
scroll to position [8, 0]
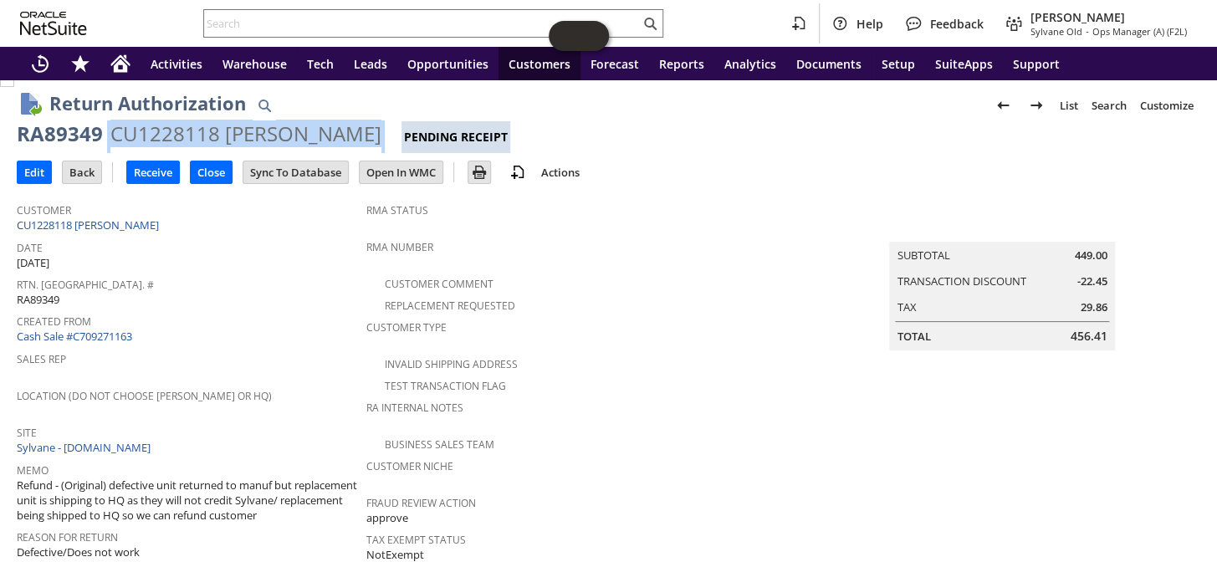
drag, startPoint x: 376, startPoint y: 135, endPoint x: 52, endPoint y: 147, distance: 324.0
click at [52, 147] on div "RA89349 CU1228118 [PERSON_NAME] Pending Receipt" at bounding box center [609, 136] width 1184 height 33
